Goal: Task Accomplishment & Management: Use online tool/utility

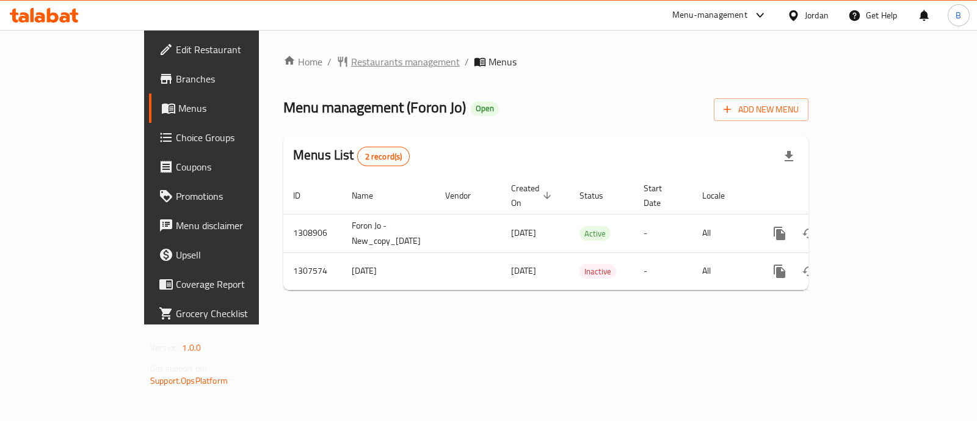
click at [351, 55] on span "Restaurants management" at bounding box center [405, 61] width 109 height 15
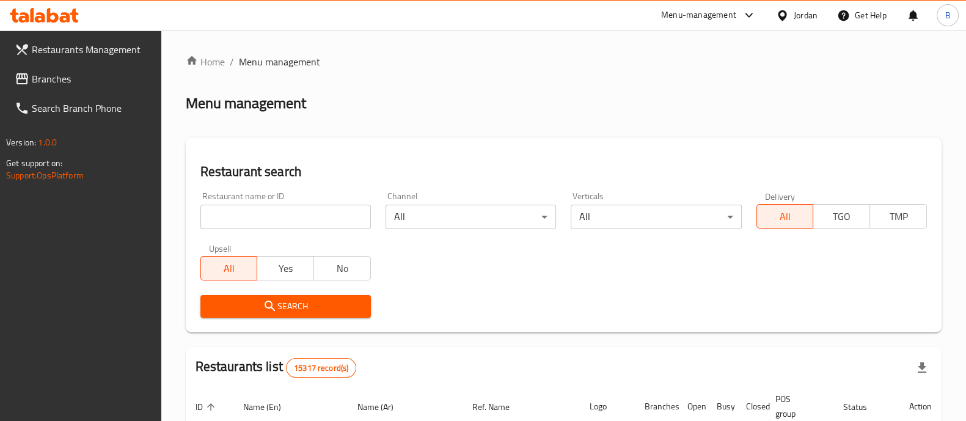
click at [267, 201] on div "Restaurant name or ID Restaurant name or ID" at bounding box center [285, 210] width 170 height 37
click at [283, 221] on input "search" at bounding box center [285, 217] width 170 height 24
type input "v"
click button "Search" at bounding box center [285, 306] width 170 height 23
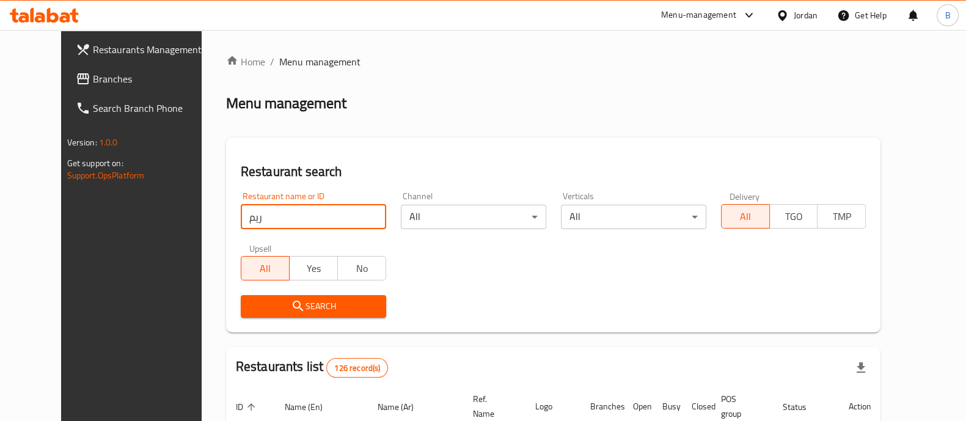
click button "Search" at bounding box center [313, 306] width 145 height 23
click at [256, 205] on input "ريم" at bounding box center [313, 217] width 145 height 24
click at [256, 218] on input "ريم" at bounding box center [313, 217] width 145 height 24
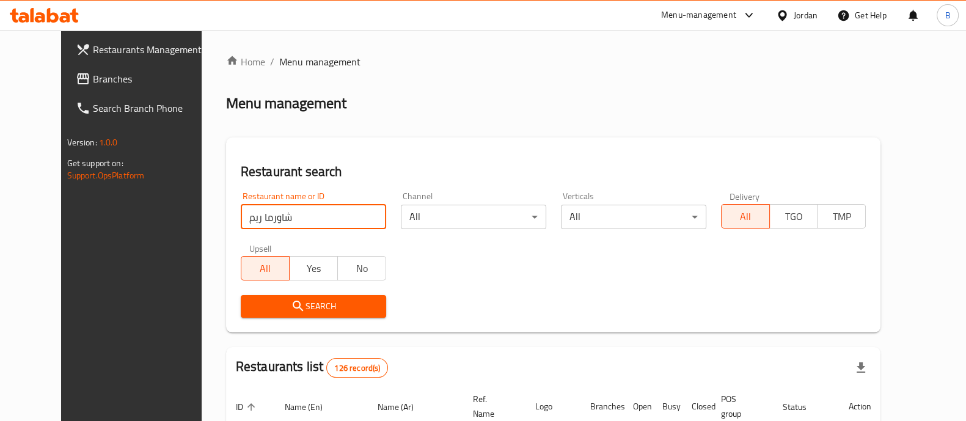
type input "شاورما ريم"
click button "Search" at bounding box center [313, 306] width 145 height 23
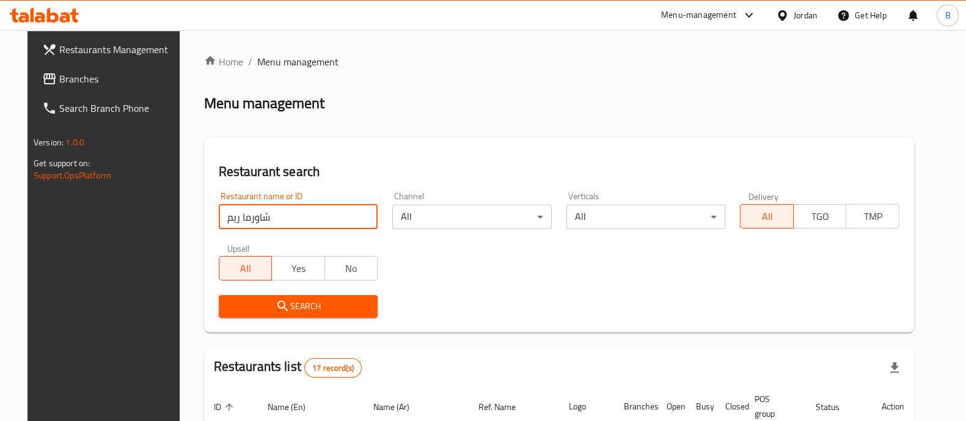
click at [128, 81] on span "Branches" at bounding box center [119, 78] width 120 height 15
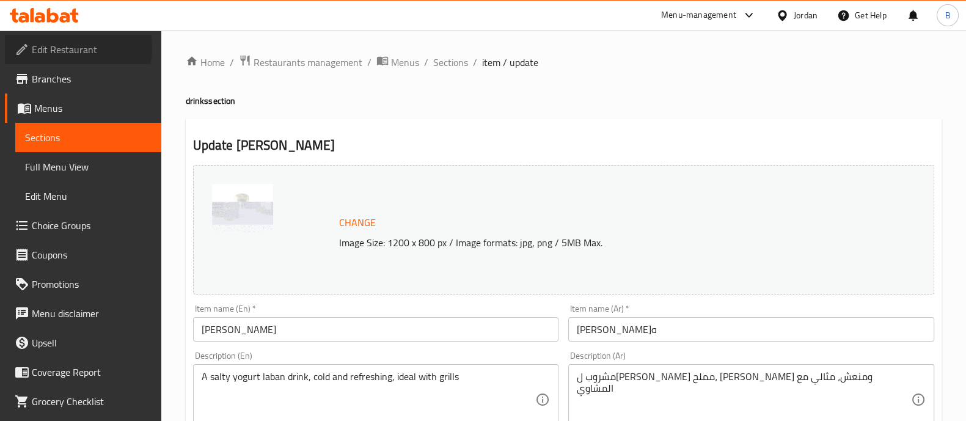
click at [67, 48] on span "Edit Restaurant" at bounding box center [92, 49] width 120 height 15
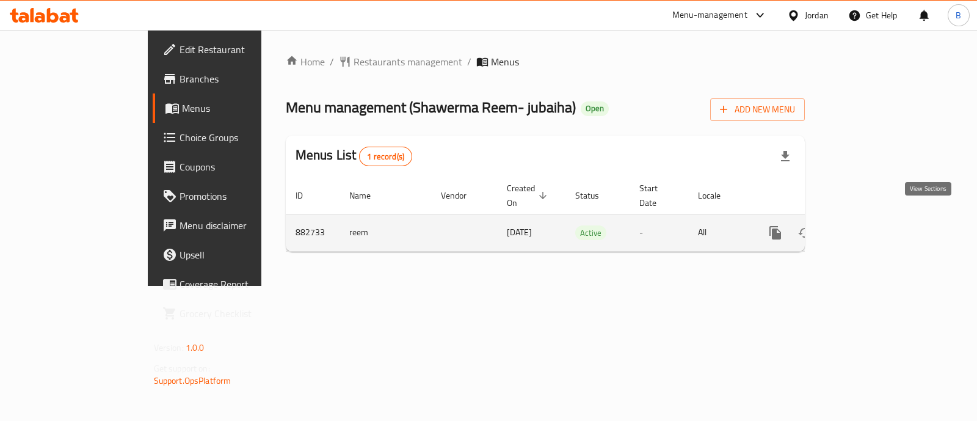
click at [871, 225] on icon "enhanced table" at bounding box center [863, 232] width 15 height 15
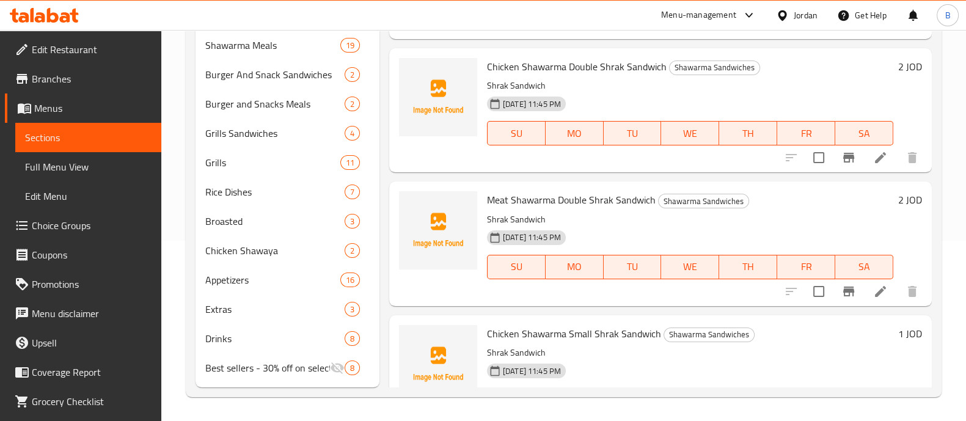
scroll to position [1098, 0]
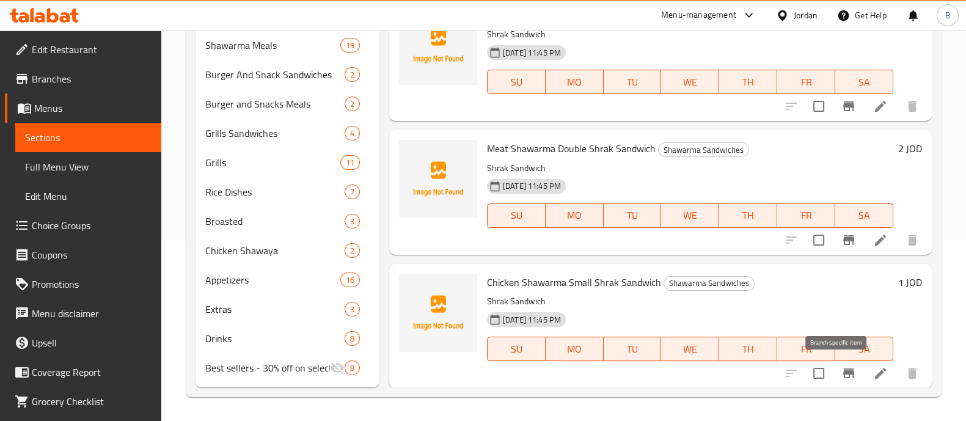
click at [843, 368] on icon "Branch-specific-item" at bounding box center [848, 373] width 11 height 10
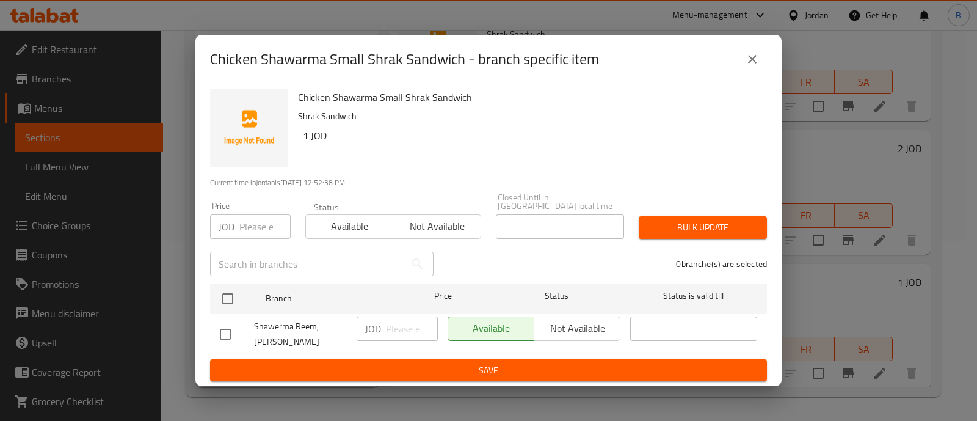
click at [770, 76] on div "Chicken Shawarma Small Shrak Sandwich - branch specific item" at bounding box center [488, 59] width 586 height 49
click at [759, 74] on button "close" at bounding box center [752, 59] width 29 height 29
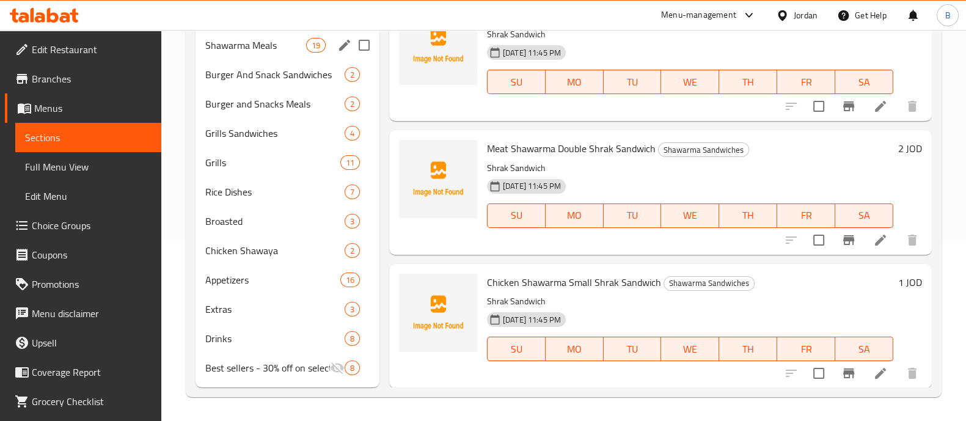
scroll to position [0, 0]
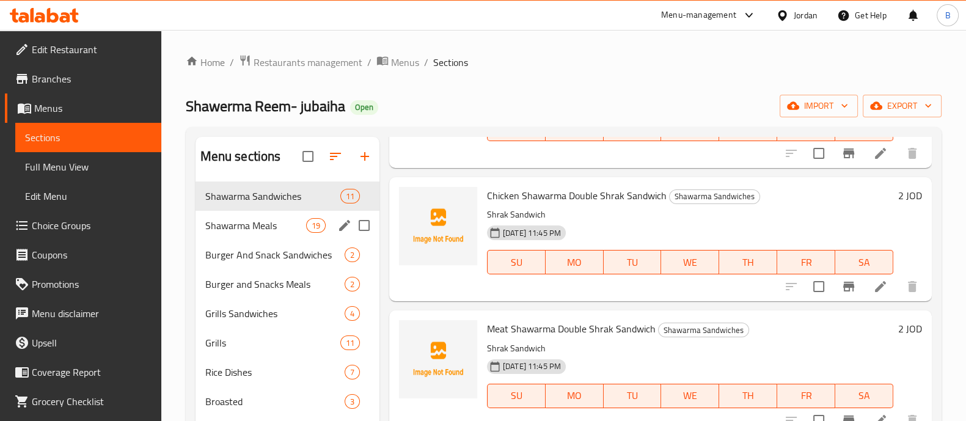
click at [260, 229] on span "Shawarma Meals" at bounding box center [255, 225] width 101 height 15
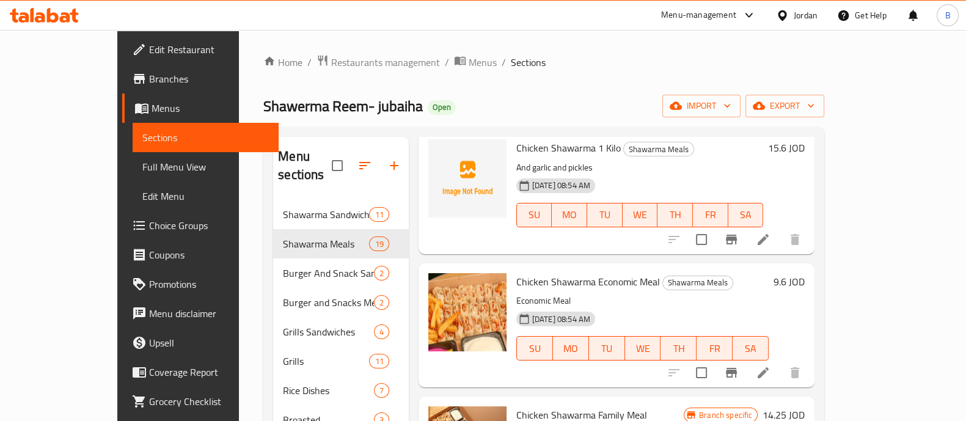
scroll to position [764, 0]
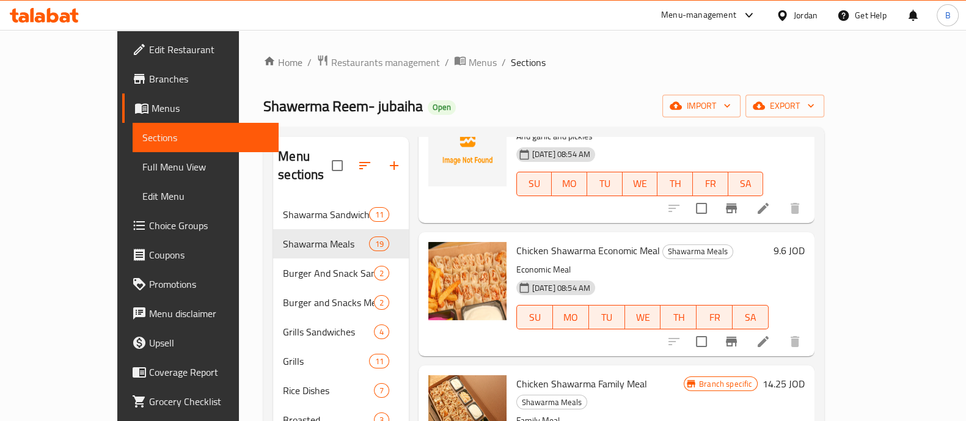
click at [597, 241] on span "Chicken Shawarma Economic Meal" at bounding box center [588, 250] width 144 height 18
click at [651, 276] on div "[DATE] 08:54 AM SU MO TU WE TH FR SA" at bounding box center [642, 309] width 263 height 66
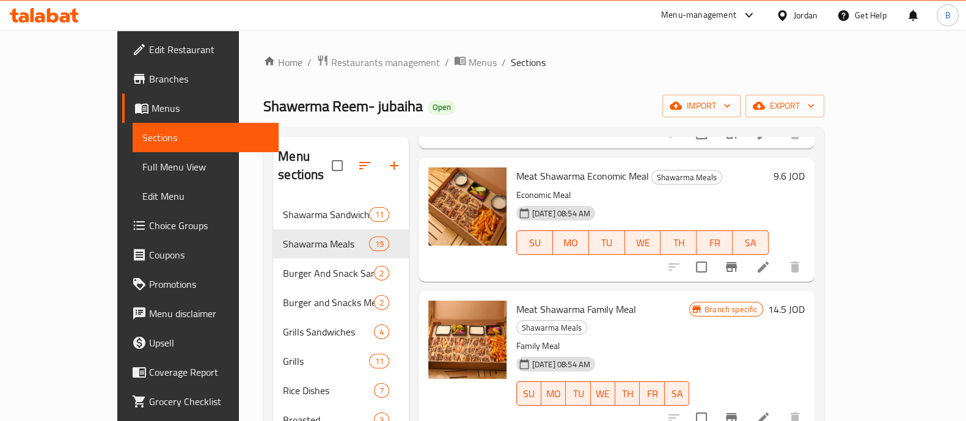
scroll to position [2061, 0]
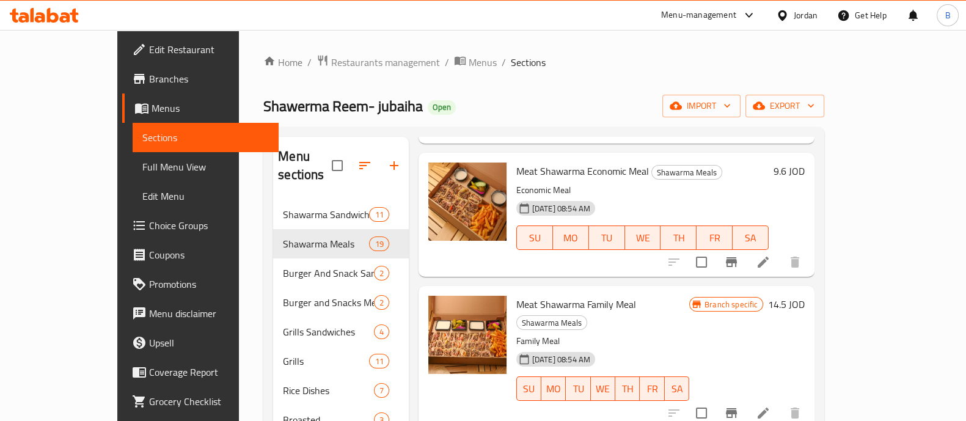
click at [739, 406] on icon "Branch-specific-item" at bounding box center [731, 413] width 15 height 15
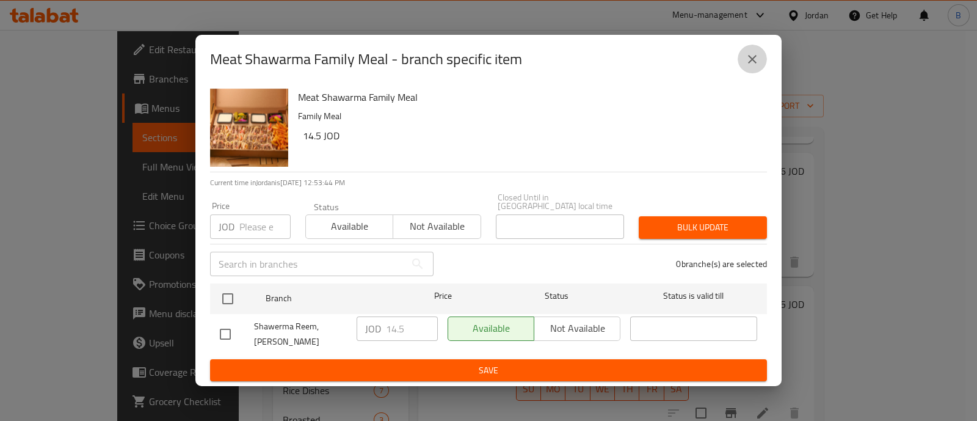
click at [748, 66] on icon "close" at bounding box center [752, 59] width 15 height 15
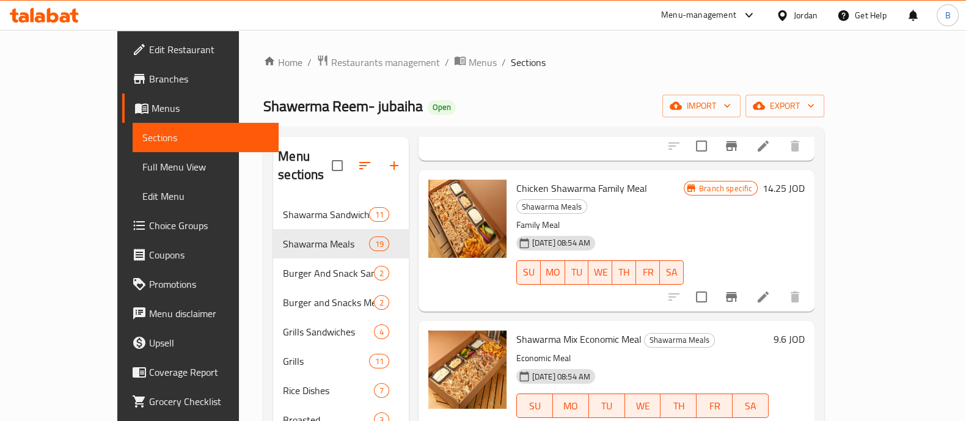
scroll to position [913, 0]
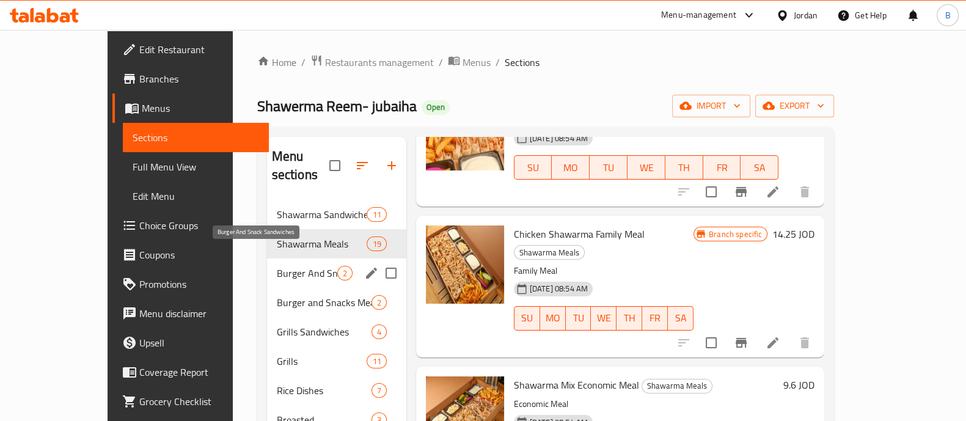
click at [277, 266] on span "Burger And Snack Sandwiches" at bounding box center [307, 273] width 60 height 15
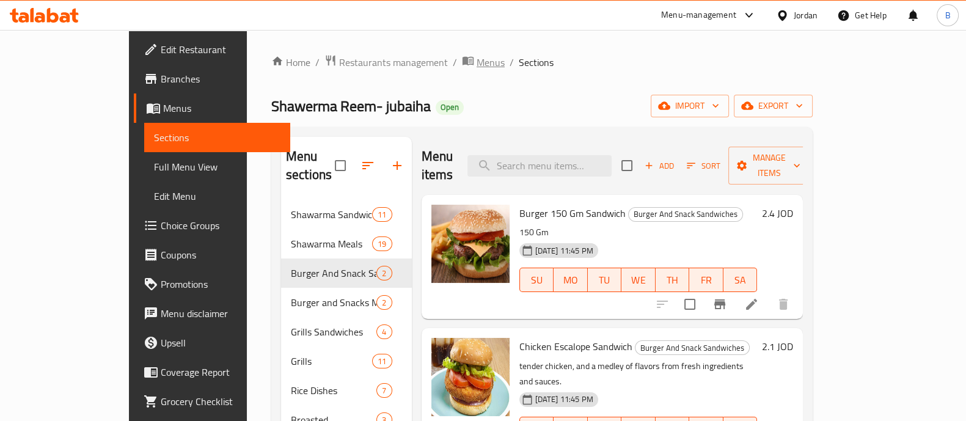
click at [476, 67] on span "Menus" at bounding box center [490, 62] width 28 height 15
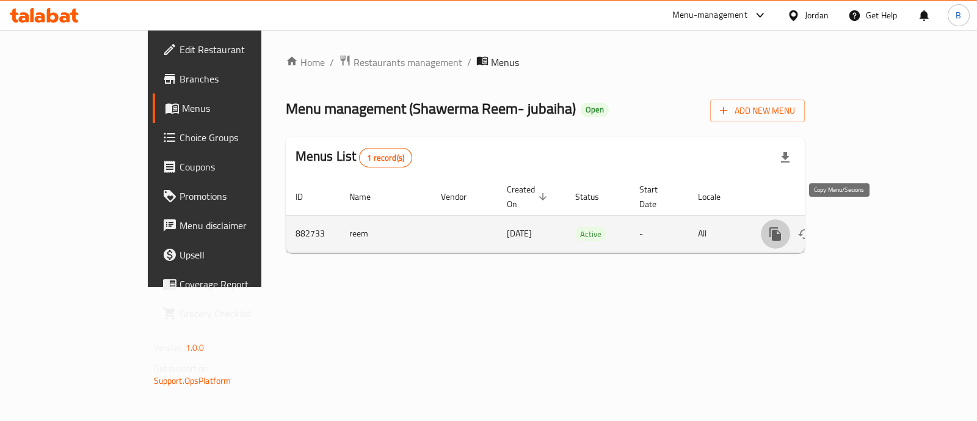
click at [783, 227] on icon "more" at bounding box center [775, 234] width 15 height 15
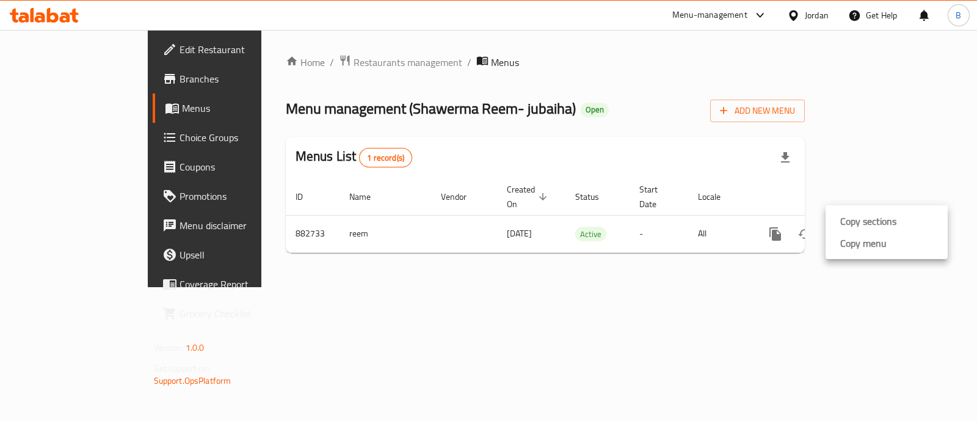
click at [817, 304] on div at bounding box center [488, 210] width 977 height 421
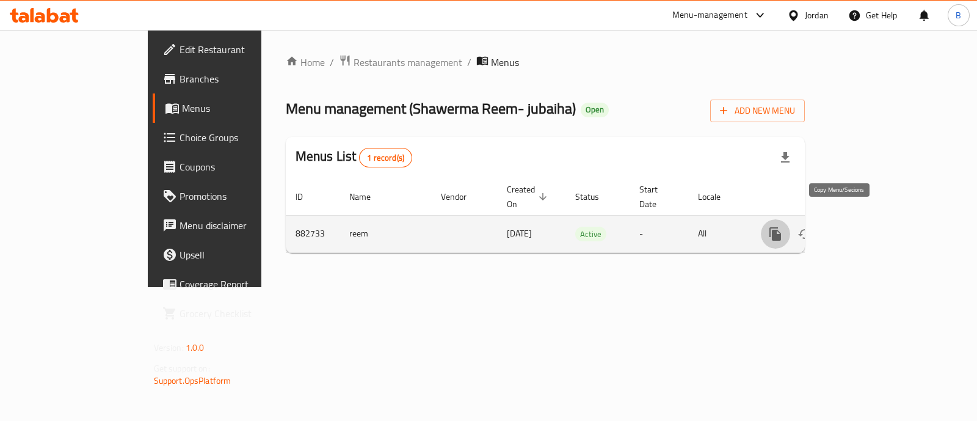
click at [783, 227] on icon "more" at bounding box center [775, 234] width 15 height 15
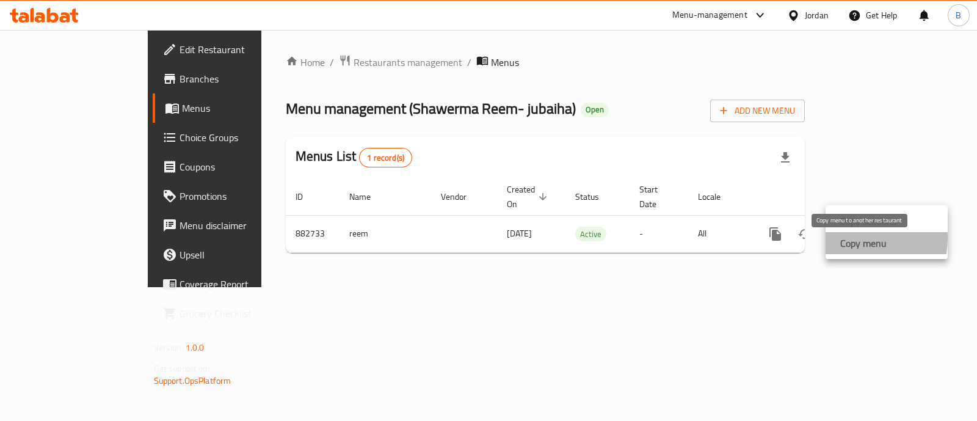
click at [859, 238] on strong "Copy menu" at bounding box center [864, 243] width 46 height 15
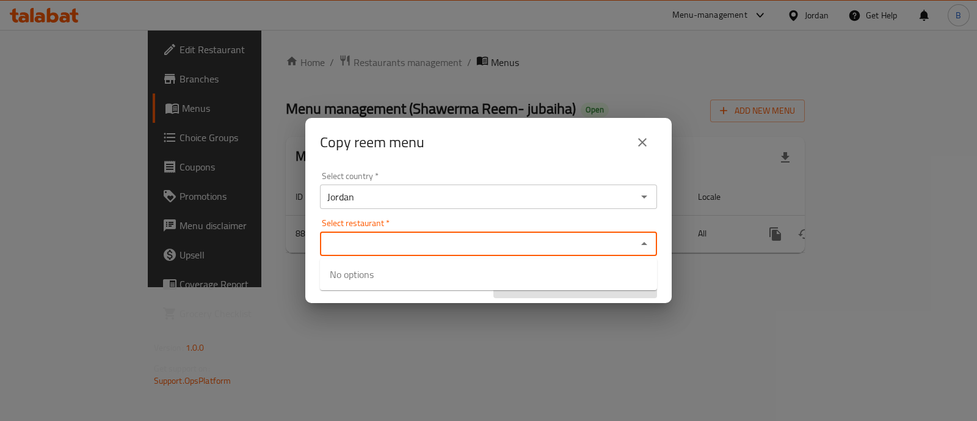
click at [522, 251] on input "Select restaurant   *" at bounding box center [479, 243] width 310 height 17
paste input "Shawerma Reem, [PERSON_NAME]"
type input "Shawerma Reem"
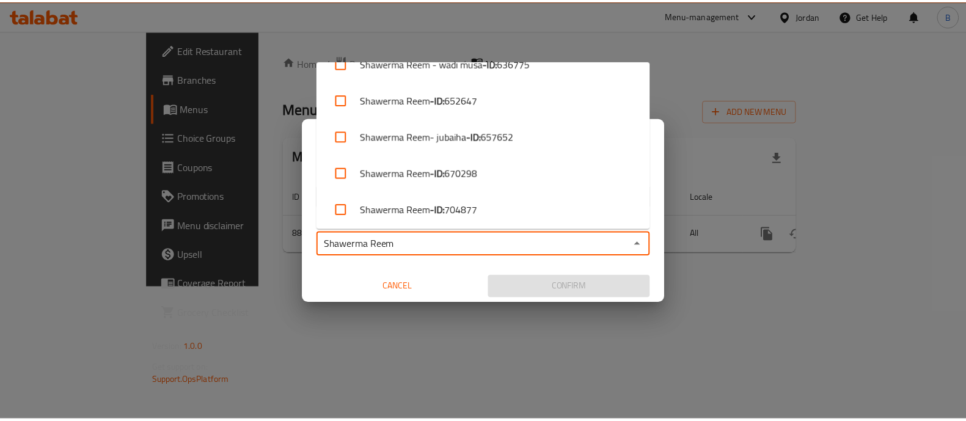
scroll to position [280, 0]
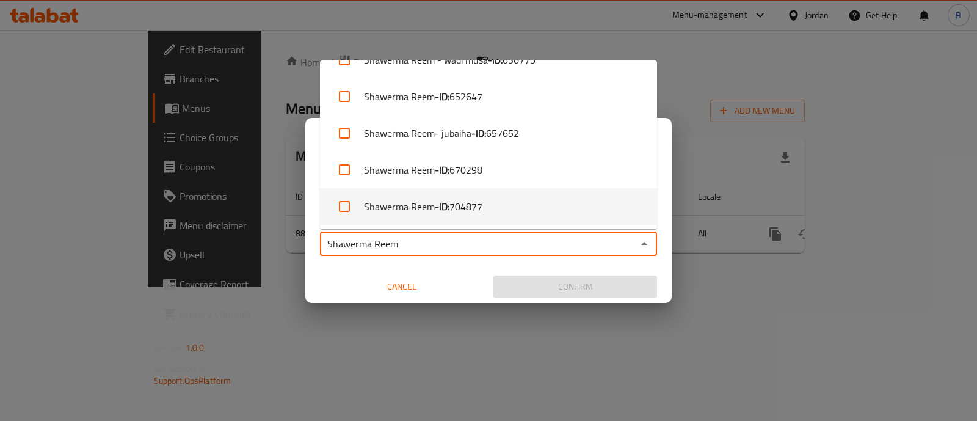
click at [560, 199] on li "Shawerma Reem - ID: 704877" at bounding box center [488, 206] width 337 height 37
checkbox input "true"
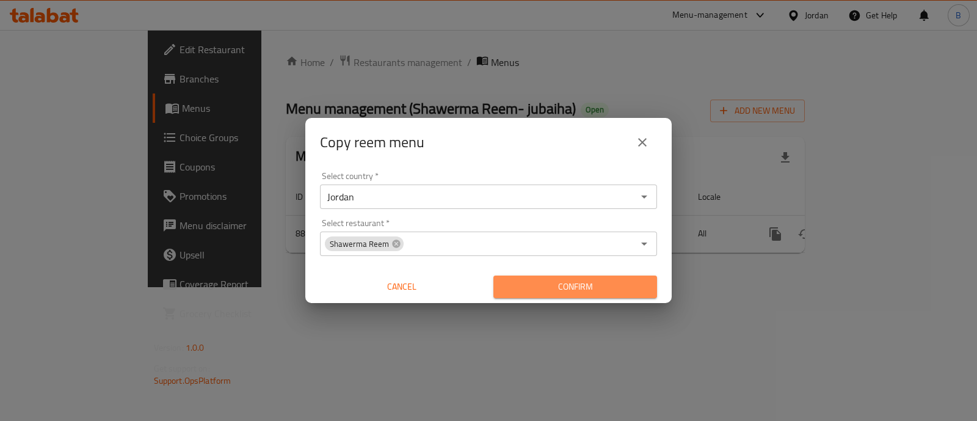
click at [569, 280] on span "Confirm" at bounding box center [575, 286] width 144 height 15
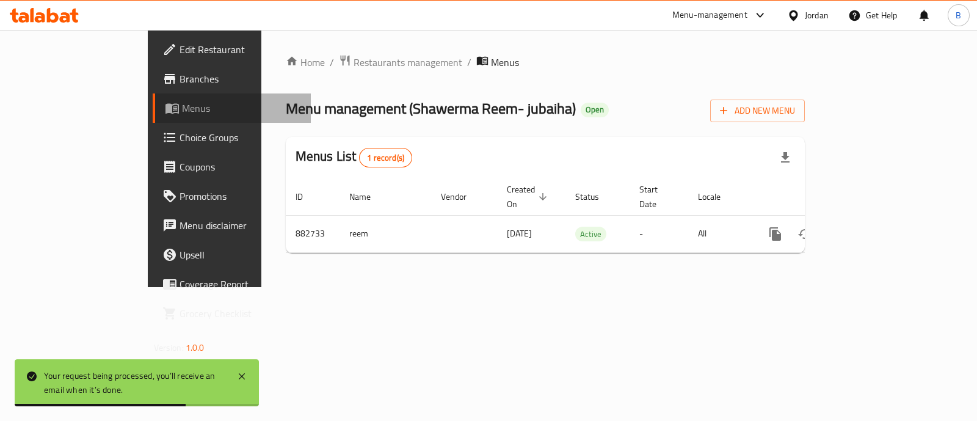
click at [182, 108] on span "Menus" at bounding box center [241, 108] width 119 height 15
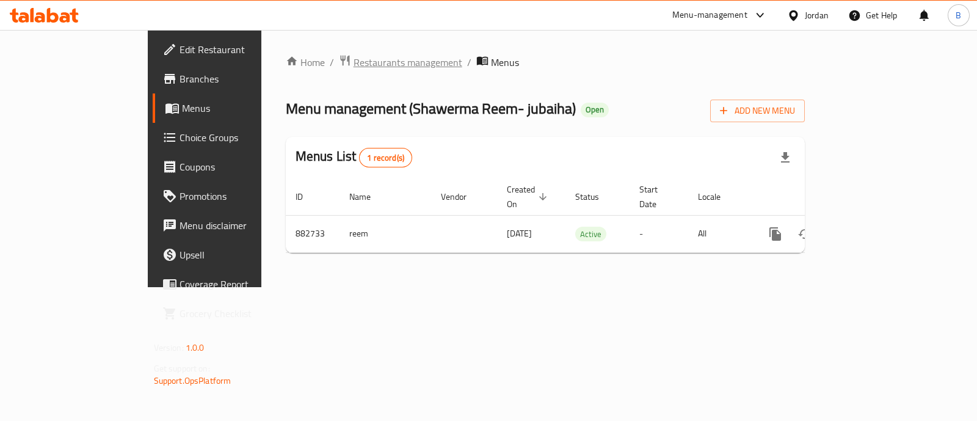
click at [354, 56] on span "Restaurants management" at bounding box center [408, 62] width 109 height 15
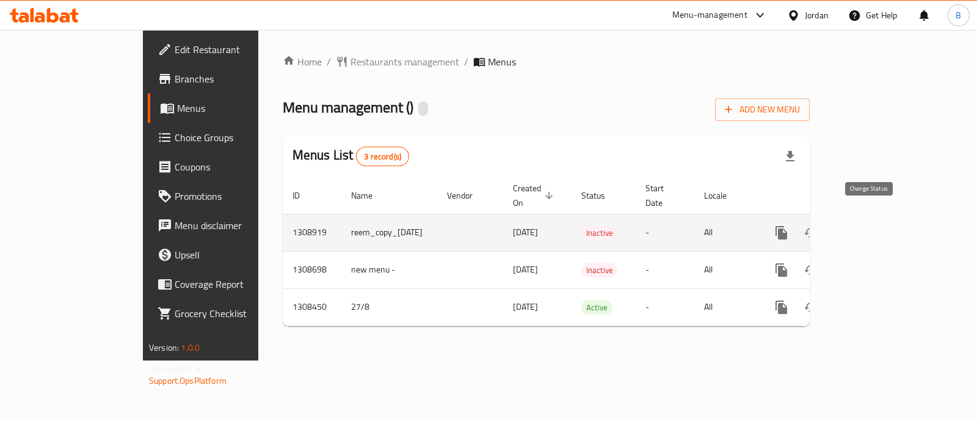
click at [819, 225] on icon "enhanced table" at bounding box center [811, 232] width 15 height 15
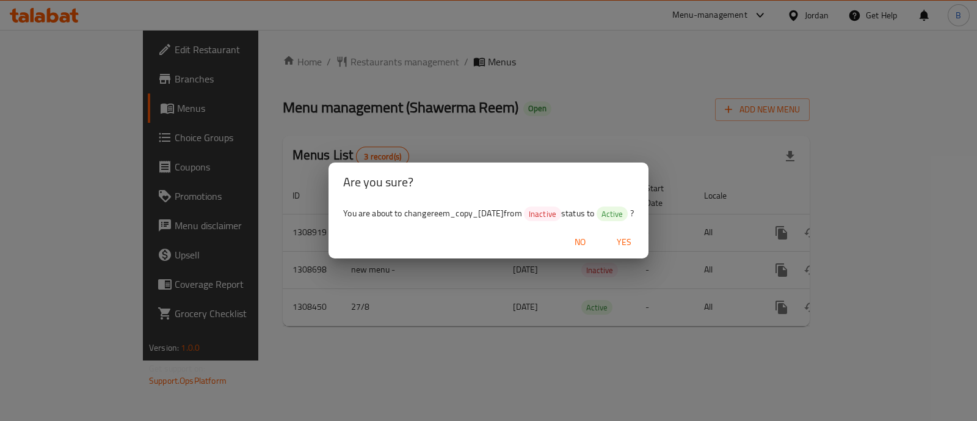
click at [638, 242] on span "Yes" at bounding box center [624, 242] width 29 height 15
